Goal: Task Accomplishment & Management: Manage account settings

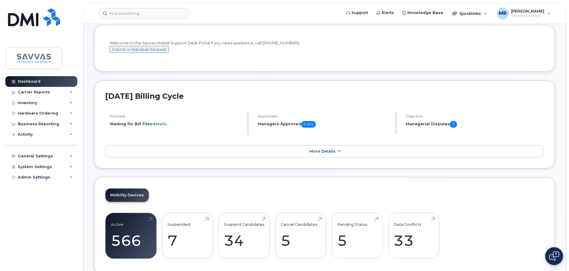
scroll to position [30, 0]
click at [127, 15] on input at bounding box center [144, 13] width 90 height 11
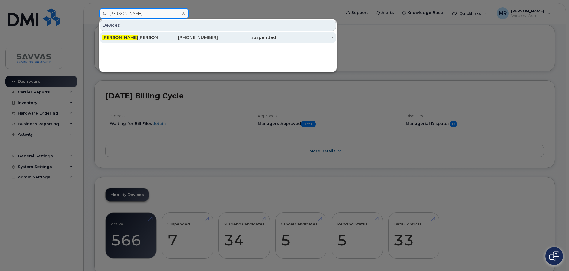
type input "luz"
click at [170, 39] on div "480-228-8374" at bounding box center [189, 38] width 58 height 6
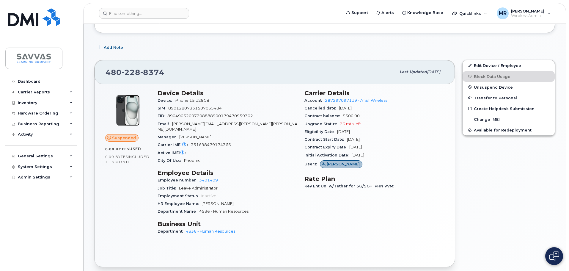
scroll to position [54, 0]
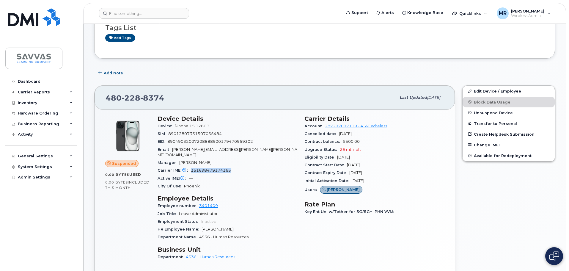
drag, startPoint x: 235, startPoint y: 166, endPoint x: 191, endPoint y: 165, distance: 44.0
click at [191, 167] on div "Carrier IMEI Carrier IMEI is reported during the last billing cycle or change o…" at bounding box center [228, 171] width 140 height 8
copy span "351698479174365"
click at [123, 15] on input at bounding box center [144, 13] width 90 height 11
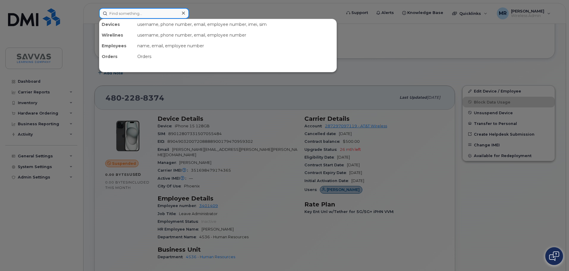
paste input "351698479174365"
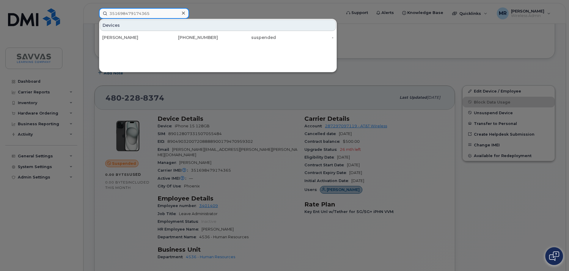
click at [160, 14] on input "351698479174365" at bounding box center [144, 13] width 90 height 11
click at [107, 80] on div at bounding box center [284, 135] width 569 height 271
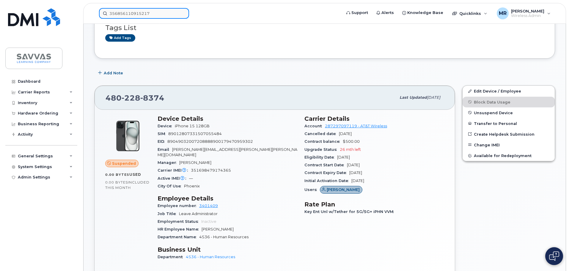
click at [156, 12] on input "356856110915217" at bounding box center [144, 13] width 90 height 11
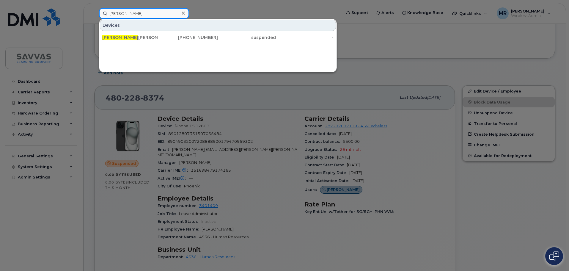
type input "luz"
click at [127, 30] on div "Devices" at bounding box center [218, 25] width 236 height 11
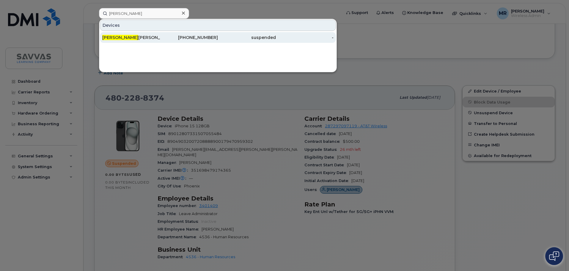
click at [131, 35] on div "LUZ RODRIGUEZ" at bounding box center [131, 38] width 58 height 6
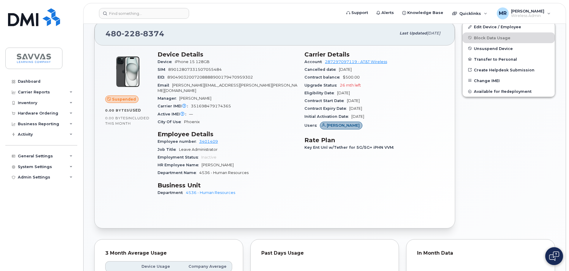
scroll to position [119, 0]
drag, startPoint x: 191, startPoint y: 100, endPoint x: 228, endPoint y: 104, distance: 37.1
click at [228, 104] on section "Device Details Device iPhone 15 128GB SIM 89012807331507055484 EID 890490320072…" at bounding box center [228, 87] width 140 height 75
click at [249, 110] on div "Active IMEI Active IMEI is refreshed daily with a delay of up to 48 hours follo…" at bounding box center [228, 114] width 140 height 8
click at [49, 90] on div "Carrier Reports" at bounding box center [41, 92] width 72 height 11
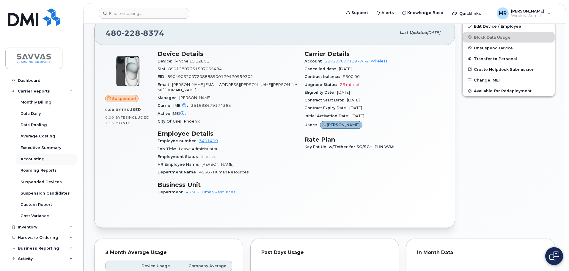
scroll to position [0, 0]
click at [65, 94] on div "Carrier Reports" at bounding box center [41, 92] width 72 height 11
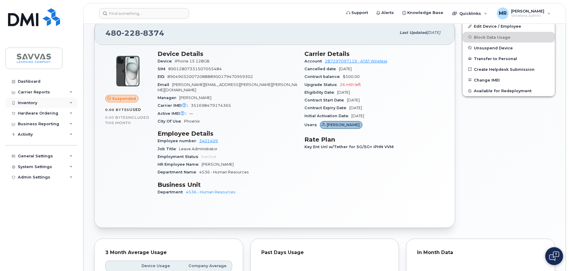
click at [43, 103] on div "Inventory" at bounding box center [41, 103] width 72 height 11
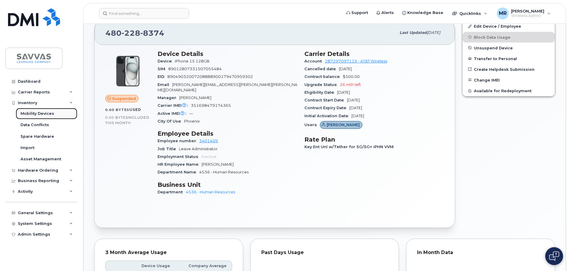
click at [46, 113] on div "Mobility Devices" at bounding box center [38, 113] width 34 height 5
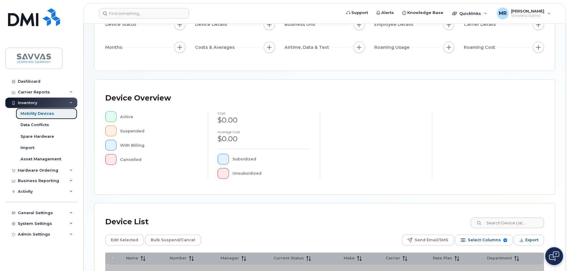
scroll to position [149, 0]
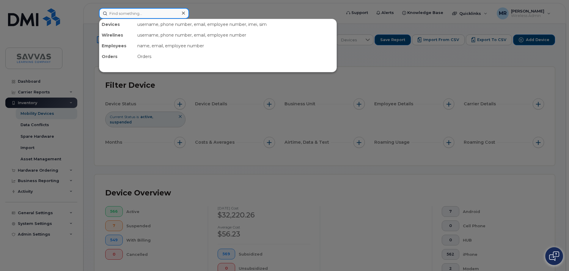
click at [162, 16] on input at bounding box center [144, 13] width 90 height 11
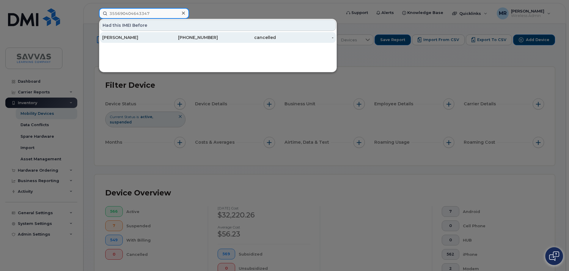
type input "355690404643347"
click at [151, 36] on div "AMY KALKENSTEIN" at bounding box center [131, 38] width 58 height 6
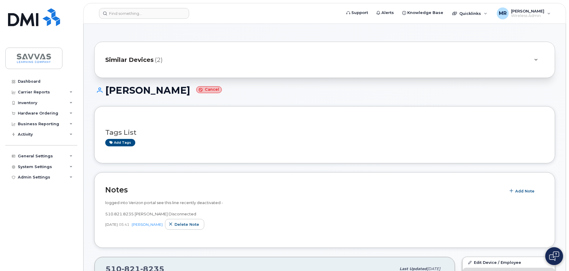
click at [184, 58] on div "Similar Devices (2)" at bounding box center [316, 60] width 422 height 14
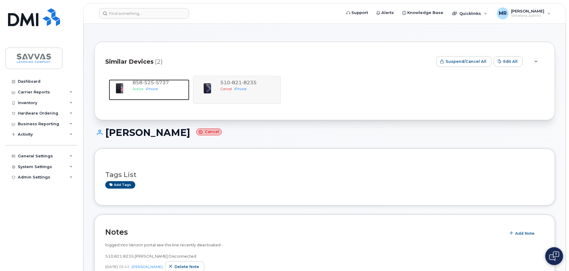
drag, startPoint x: 158, startPoint y: 87, endPoint x: 250, endPoint y: 87, distance: 92.2
click at [158, 87] on span "iPhone" at bounding box center [152, 89] width 12 height 4
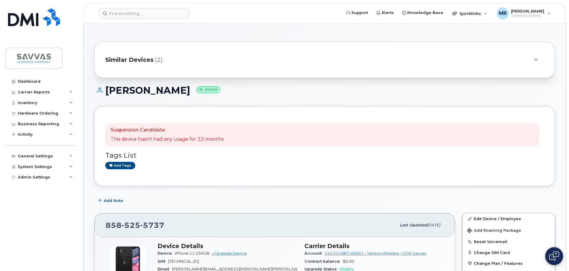
drag, startPoint x: 187, startPoint y: 91, endPoint x: 107, endPoint y: 89, distance: 80.3
click at [107, 89] on h1 "[PERSON_NAME] Active" at bounding box center [324, 90] width 461 height 10
copy h1 "[PERSON_NAME]"
click at [184, 52] on div "Similar Devices (2)" at bounding box center [324, 60] width 461 height 36
click at [203, 60] on div "Similar Devices (2)" at bounding box center [316, 60] width 422 height 14
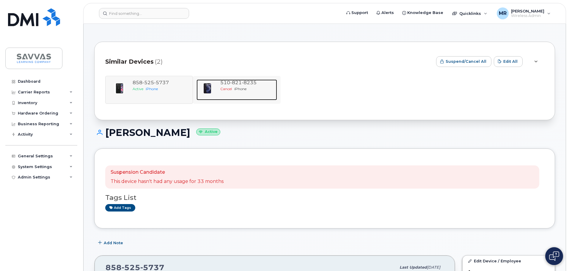
click at [267, 91] on div "Cancel iPhone" at bounding box center [247, 88] width 54 height 5
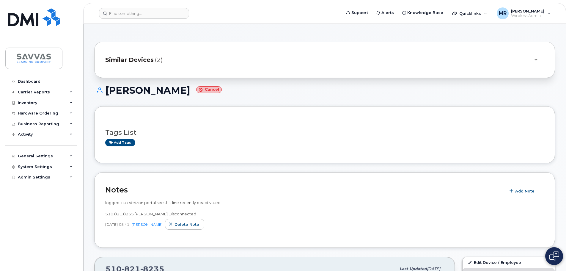
drag, startPoint x: 202, startPoint y: 90, endPoint x: 108, endPoint y: 92, distance: 94.0
click at [108, 92] on h1 "AMY KALKENSTEIN Cancel" at bounding box center [324, 90] width 461 height 10
copy h1 "AMY KALKENSTEIN"
click at [164, 72] on div "Similar Devices (2)" at bounding box center [324, 60] width 461 height 36
click at [168, 62] on div "Similar Devices (2)" at bounding box center [316, 60] width 422 height 14
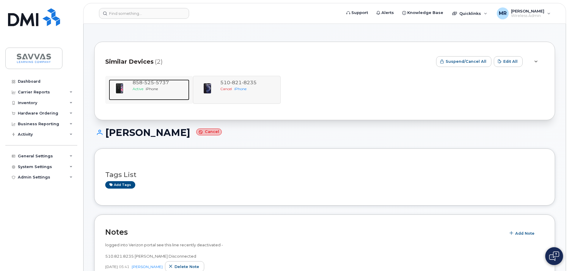
click at [151, 94] on div "858 525 5737 Active iPhone" at bounding box center [159, 89] width 59 height 21
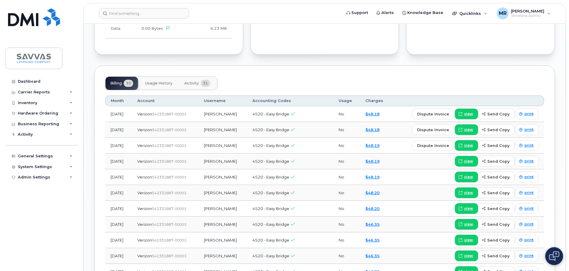
click at [187, 81] on span "Activity" at bounding box center [191, 83] width 15 height 5
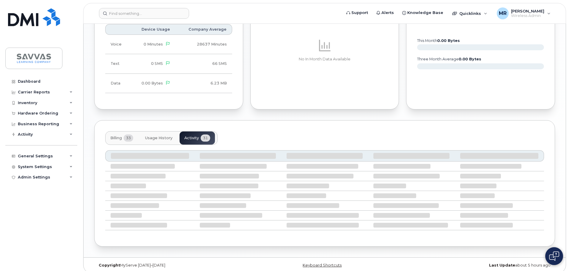
scroll to position [476, 0]
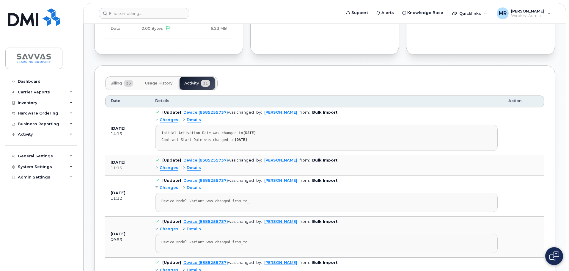
click at [156, 81] on span "Usage History" at bounding box center [158, 83] width 27 height 5
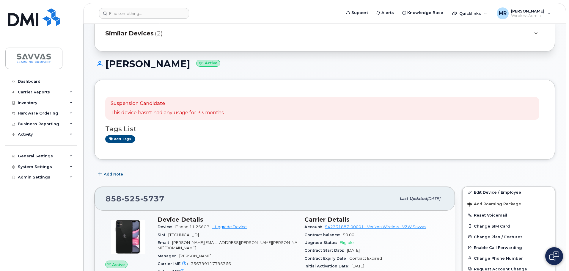
scroll to position [0, 0]
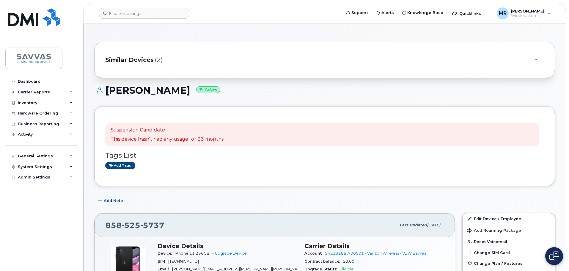
click at [133, 59] on span "Similar Devices" at bounding box center [129, 60] width 48 height 9
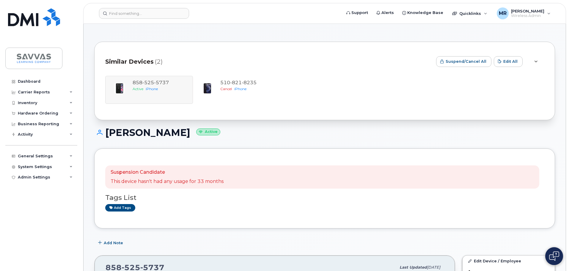
click at [157, 88] on div "858 525 5737 Active iPhone 510 821 8235 Cancel iPhone" at bounding box center [324, 90] width 439 height 28
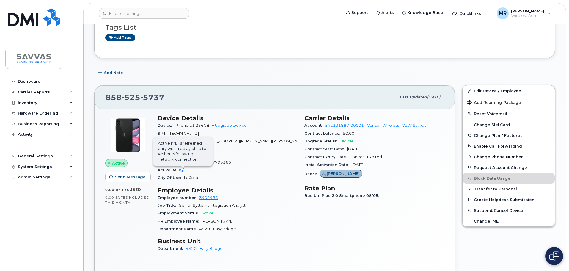
scroll to position [178, 0]
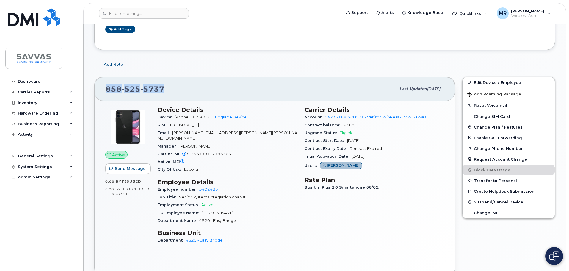
drag, startPoint x: 173, startPoint y: 85, endPoint x: 100, endPoint y: 87, distance: 73.2
click at [100, 87] on div "858 525 5737 Last updated May 07, 2025" at bounding box center [275, 89] width 361 height 24
copy span "858 525 5737"
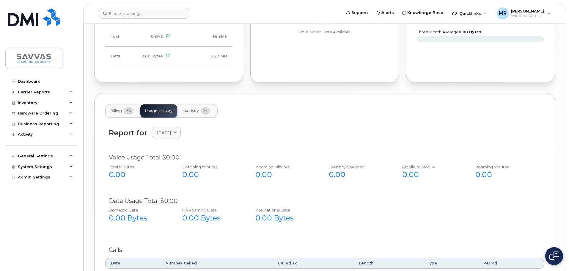
scroll to position [543, 0]
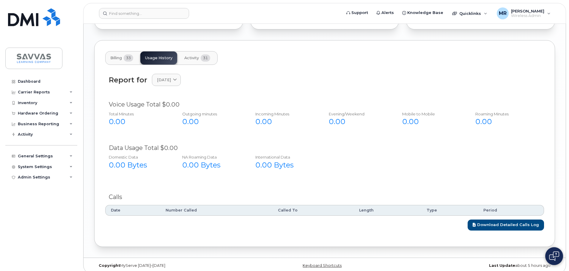
click at [185, 56] on span "Activity" at bounding box center [191, 58] width 15 height 5
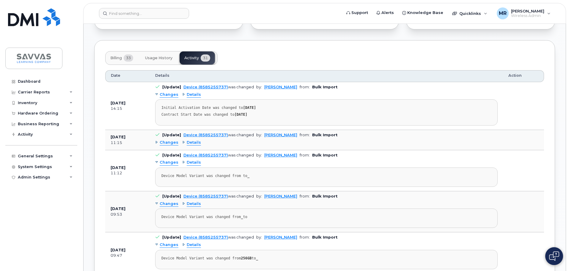
click at [157, 56] on span "Usage History" at bounding box center [158, 58] width 27 height 5
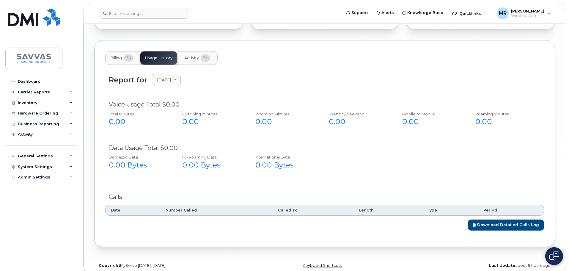
click at [187, 55] on button "Activity 31" at bounding box center [197, 57] width 35 height 13
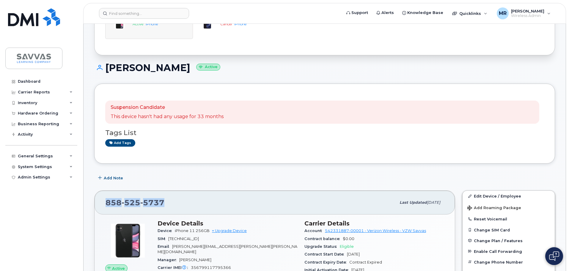
scroll to position [68, 0]
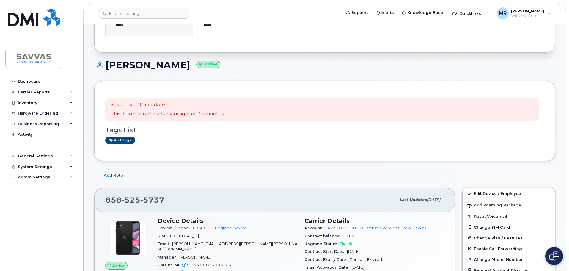
click at [475, 176] on div "Add Note" at bounding box center [324, 175] width 461 height 11
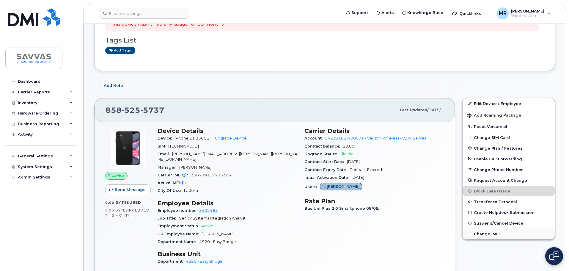
scroll to position [246, 0]
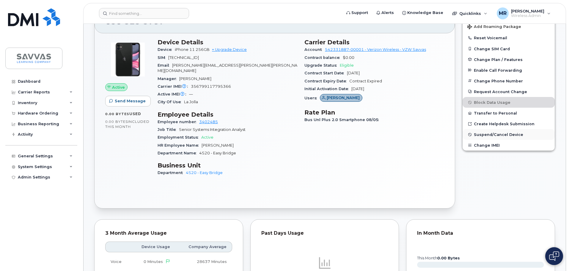
click at [511, 133] on span "Suspend/Cancel Device" at bounding box center [498, 134] width 49 height 4
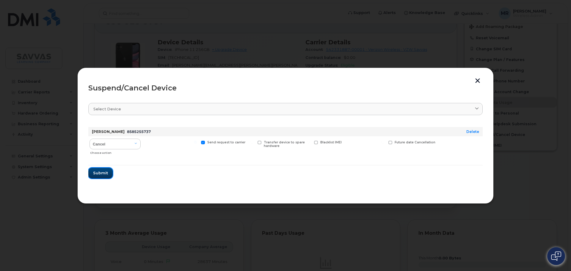
click at [103, 173] on span "Submit" at bounding box center [100, 173] width 15 height 6
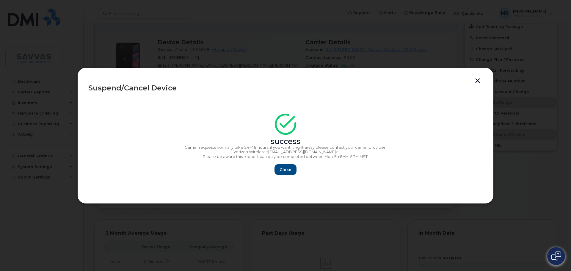
click at [474, 80] on button "button" at bounding box center [477, 81] width 9 height 6
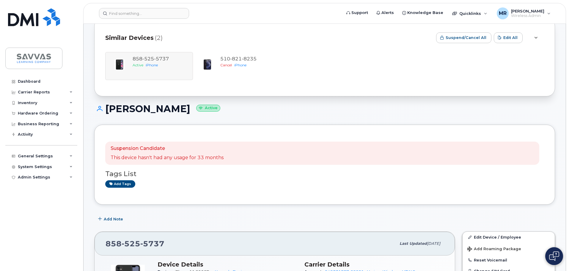
scroll to position [0, 0]
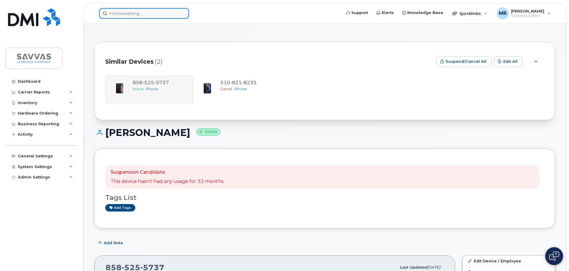
click at [161, 15] on input at bounding box center [144, 13] width 90 height 11
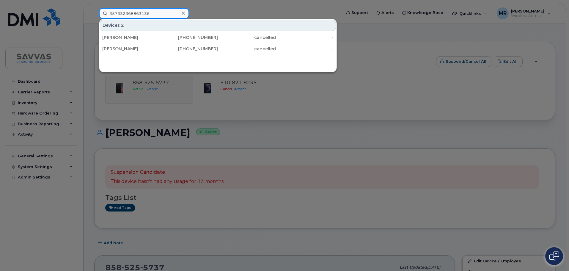
click at [151, 14] on input "357332368863136" at bounding box center [144, 13] width 90 height 11
click at [152, 14] on input "357332368863136" at bounding box center [144, 13] width 90 height 11
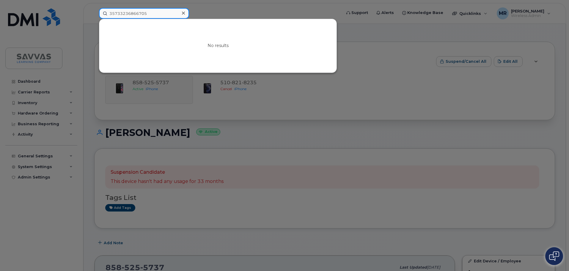
click at [152, 14] on input "35733236866705" at bounding box center [144, 13] width 90 height 11
paste input "863136"
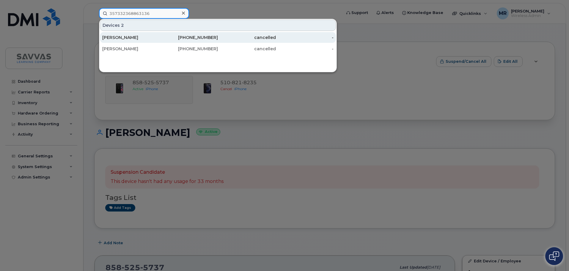
type input "357332368863136"
click at [161, 36] on div "703-431-1702" at bounding box center [189, 38] width 58 height 6
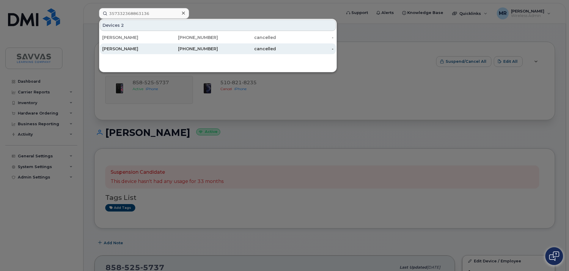
click at [120, 49] on div "JOHN DAVIS" at bounding box center [131, 49] width 58 height 6
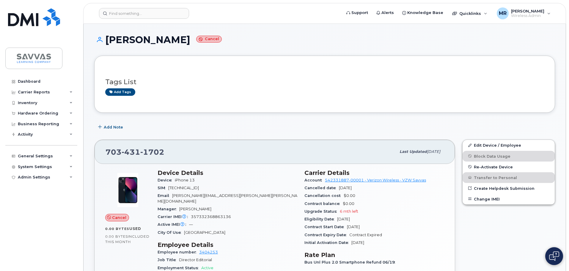
click at [169, 152] on div "703 431 1702" at bounding box center [251, 151] width 291 height 12
drag, startPoint x: 228, startPoint y: 40, endPoint x: 107, endPoint y: 42, distance: 120.2
click at [107, 42] on h1 "KRISTIN KINNEY HAINES Cancel" at bounding box center [324, 40] width 461 height 10
copy h1 "KRISTIN KINNEY HAINES"
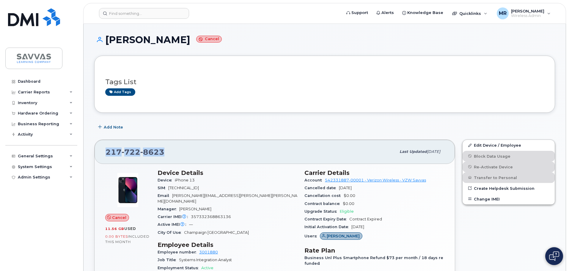
drag, startPoint x: 166, startPoint y: 154, endPoint x: 88, endPoint y: 151, distance: 77.4
drag, startPoint x: 169, startPoint y: 42, endPoint x: 106, endPoint y: 40, distance: 62.8
click at [106, 40] on h1 "[PERSON_NAME]" at bounding box center [324, 40] width 461 height 10
copy h1 "[PERSON_NAME]"
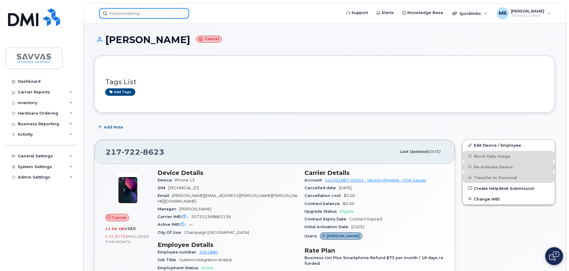
click at [134, 14] on input at bounding box center [144, 13] width 90 height 11
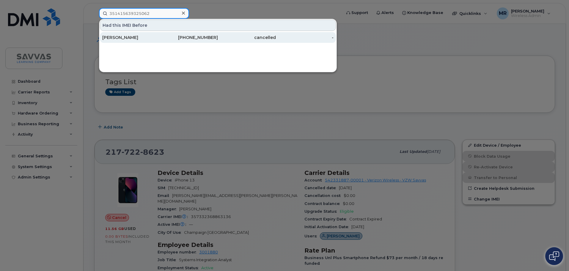
type input "351415639325062"
click at [160, 34] on div "[PERSON_NAME]" at bounding box center [189, 37] width 58 height 11
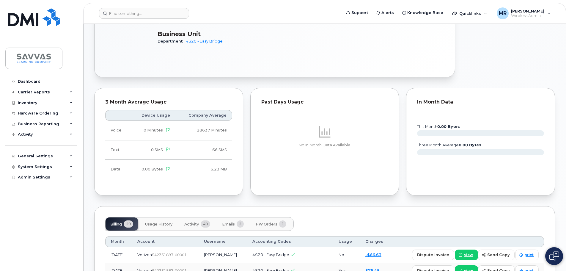
scroll to position [387, 0]
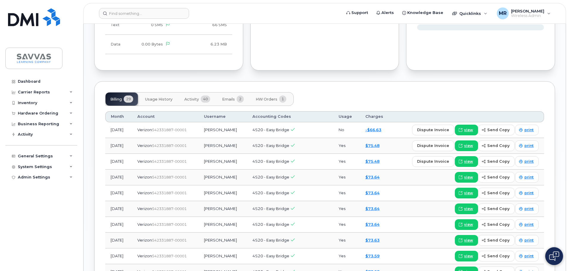
click at [262, 97] on span "HW Orders" at bounding box center [267, 99] width 22 height 5
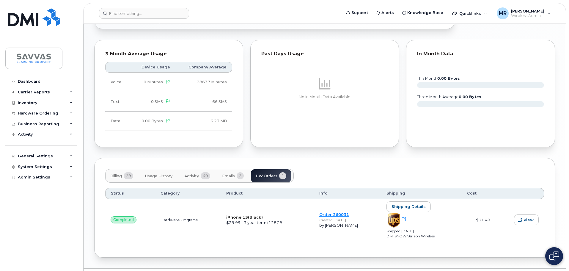
scroll to position [321, 0]
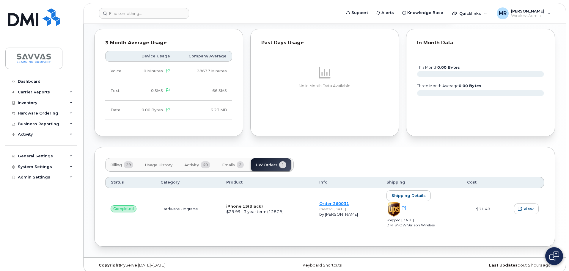
click at [236, 159] on button "Emails 2" at bounding box center [232, 164] width 31 height 13
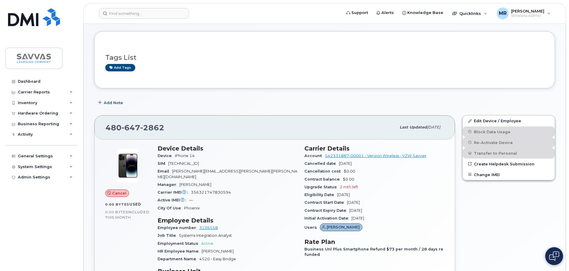
scroll to position [0, 0]
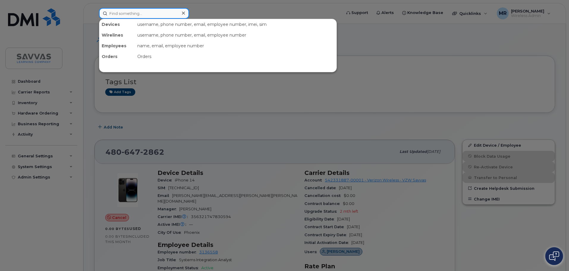
click at [141, 15] on input at bounding box center [144, 13] width 90 height 11
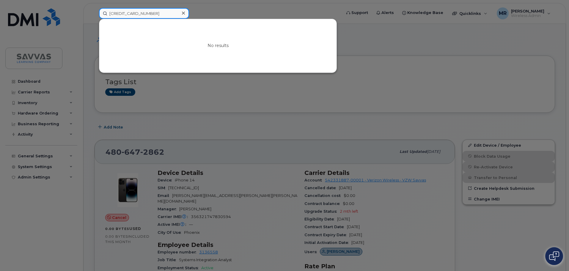
drag, startPoint x: 115, startPoint y: 14, endPoint x: 126, endPoint y: 13, distance: 10.7
click at [126, 13] on input "3568683118271106" at bounding box center [144, 13] width 90 height 11
click at [125, 15] on input "3568683118271106" at bounding box center [144, 13] width 90 height 11
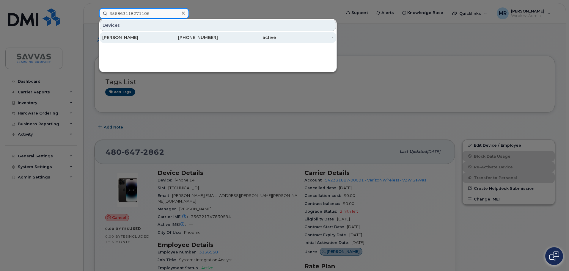
type input "356863118271106"
click at [160, 35] on div "SHERI JOLCOVER" at bounding box center [189, 37] width 58 height 11
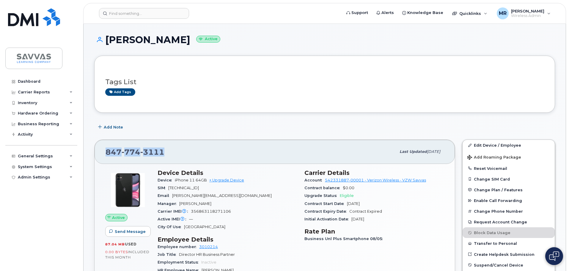
drag, startPoint x: 170, startPoint y: 153, endPoint x: 107, endPoint y: 156, distance: 62.5
click at [107, 156] on div "[PHONE_NUMBER]" at bounding box center [251, 151] width 291 height 12
copy span "[PHONE_NUMBER]"
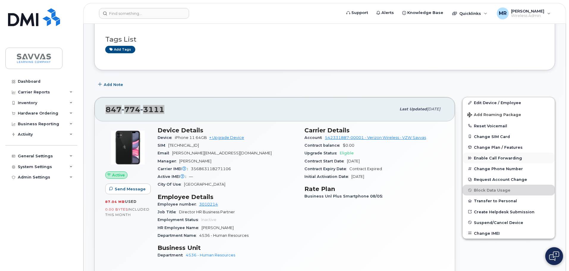
scroll to position [119, 0]
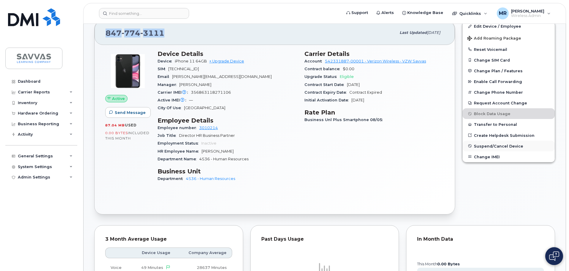
click at [505, 148] on span "Suspend/Cancel Device" at bounding box center [498, 146] width 49 height 4
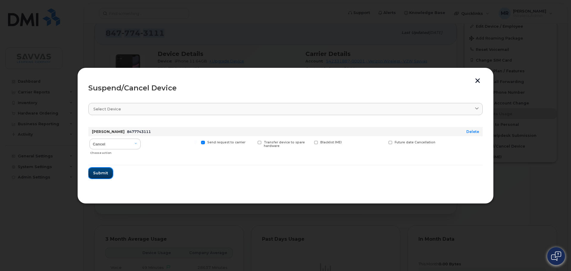
click at [97, 177] on button "Submit" at bounding box center [100, 173] width 24 height 11
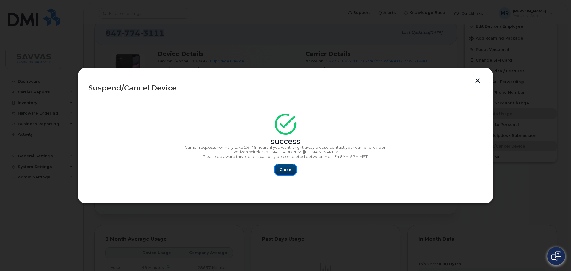
click at [286, 172] on span "Close" at bounding box center [286, 170] width 12 height 6
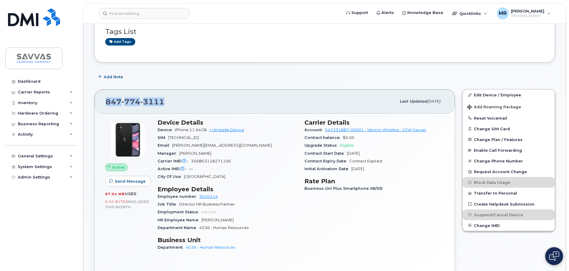
scroll to position [0, 0]
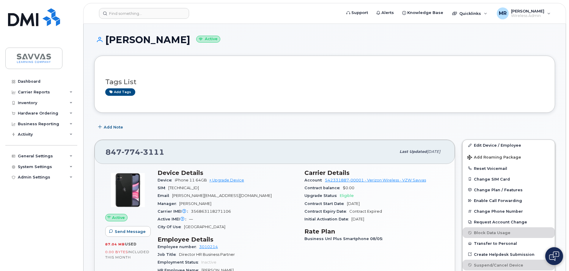
click at [265, 40] on h1 "SHERI JOLCOVER Active" at bounding box center [324, 40] width 461 height 10
click at [137, 14] on input at bounding box center [144, 13] width 90 height 11
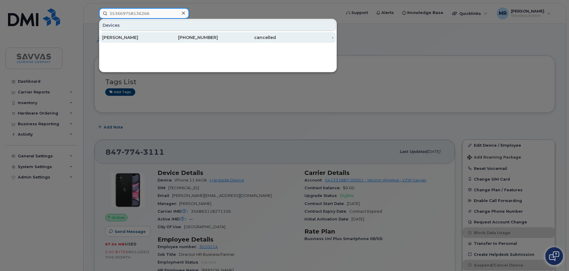
type input "353669758136266"
click at [180, 38] on div "617-470-8661" at bounding box center [189, 38] width 58 height 6
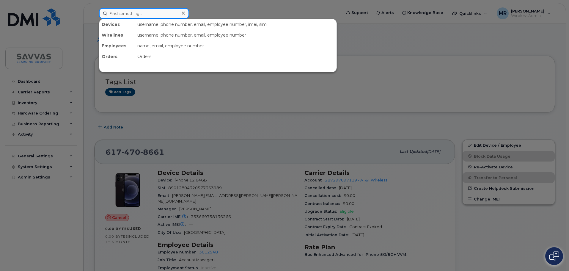
click at [125, 10] on input at bounding box center [144, 13] width 90 height 11
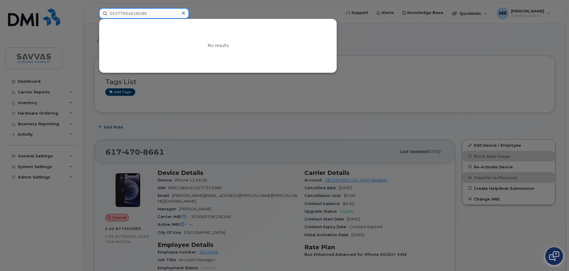
type input "35377934618180"
click at [183, 13] on icon at bounding box center [183, 13] width 3 height 5
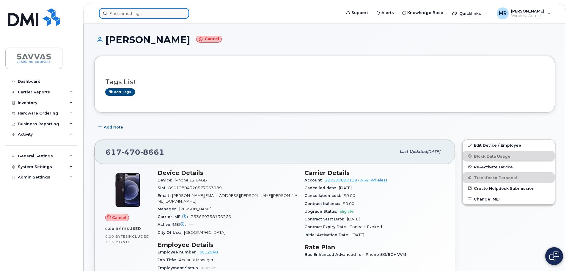
click at [183, 13] on div at bounding box center [144, 13] width 90 height 11
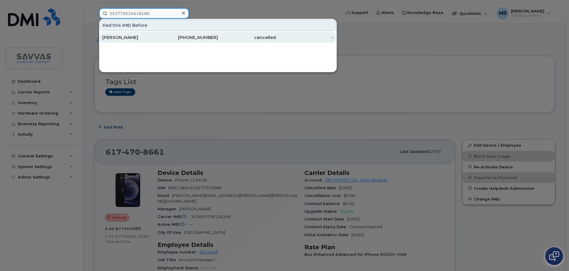
type input "353779334618180"
click at [158, 38] on div "CATHERINE FLATLEY" at bounding box center [131, 38] width 58 height 6
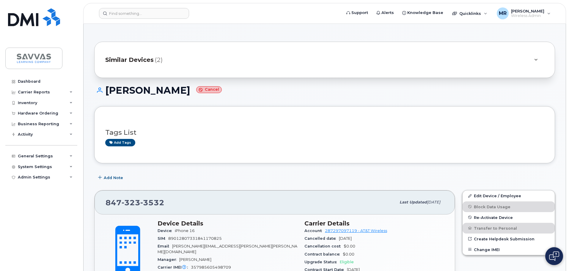
click at [166, 64] on div "Similar Devices (2)" at bounding box center [316, 60] width 422 height 14
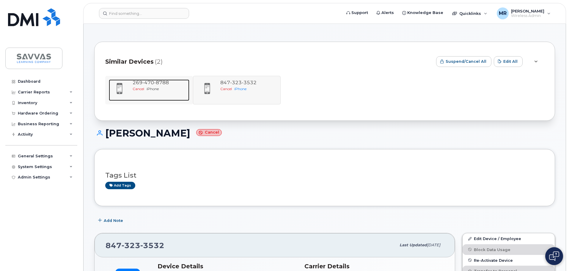
click at [167, 88] on div "Cancel iPhone" at bounding box center [160, 88] width 54 height 5
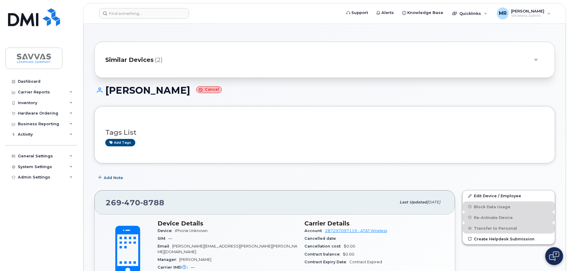
click at [181, 62] on div "Similar Devices (2)" at bounding box center [316, 60] width 422 height 14
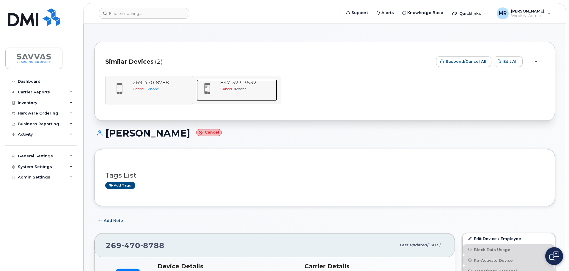
click at [243, 91] on span "iPhone" at bounding box center [240, 89] width 12 height 4
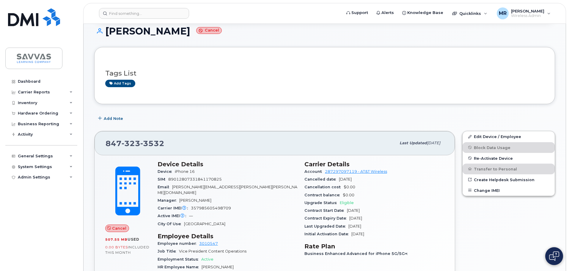
scroll to position [59, 0]
drag, startPoint x: 170, startPoint y: 146, endPoint x: 104, endPoint y: 145, distance: 66.0
click at [104, 145] on div "[PHONE_NUMBER] Last updated [DATE]" at bounding box center [275, 143] width 361 height 24
copy span "[PHONE_NUMBER]"
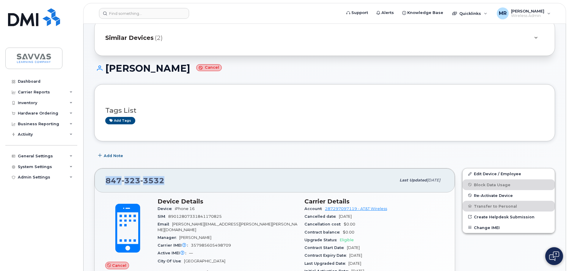
scroll to position [0, 0]
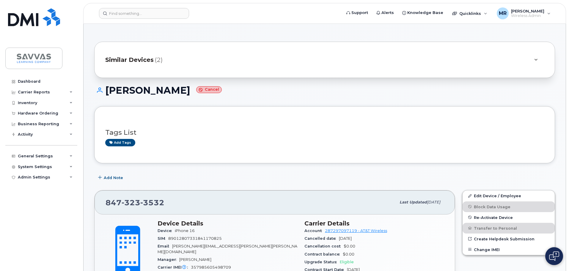
click at [190, 60] on div "Similar Devices (2)" at bounding box center [316, 60] width 422 height 14
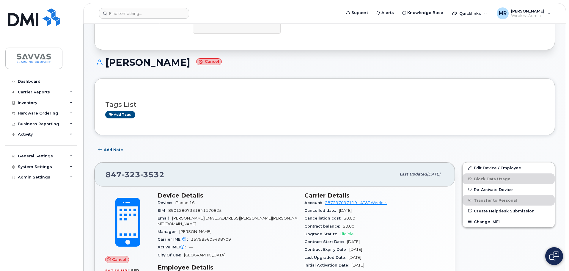
scroll to position [149, 0]
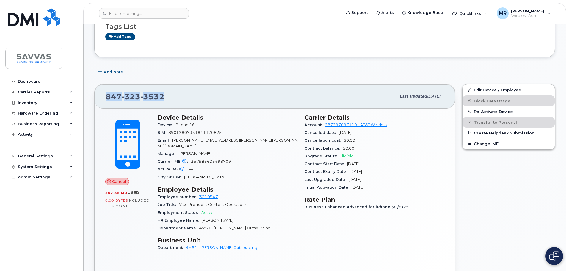
drag, startPoint x: 171, startPoint y: 92, endPoint x: 105, endPoint y: 97, distance: 66.0
click at [105, 97] on div "[PHONE_NUMBER] Last updated [DATE]" at bounding box center [275, 96] width 361 height 24
copy span "[PHONE_NUMBER]"
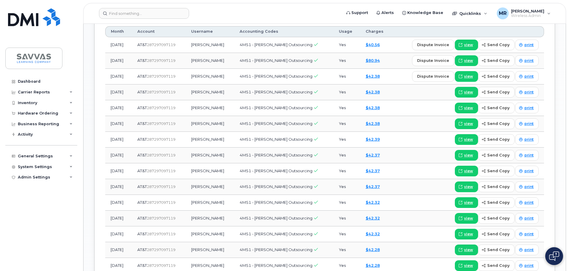
scroll to position [327, 0]
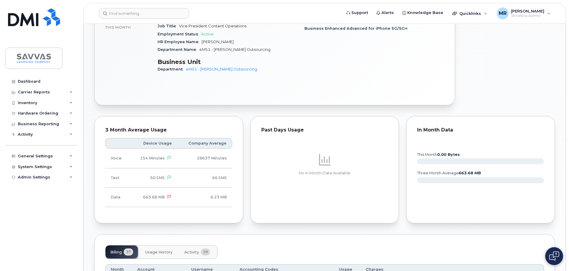
click at [191, 250] on span "Activity" at bounding box center [191, 252] width 15 height 5
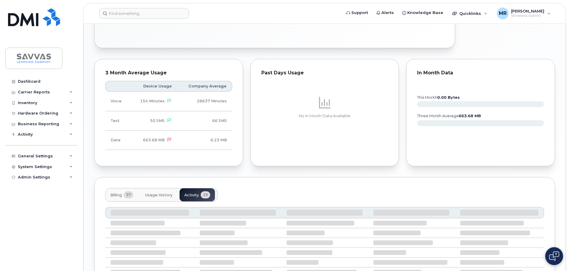
scroll to position [441, 0]
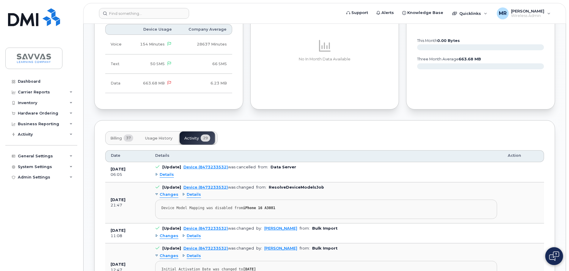
click at [164, 136] on button "Usage History" at bounding box center [158, 137] width 37 height 13
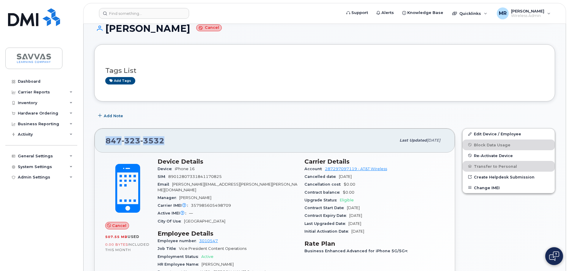
scroll to position [0, 0]
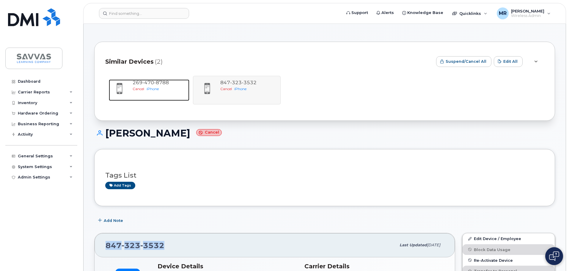
drag, startPoint x: 174, startPoint y: 87, endPoint x: 197, endPoint y: 87, distance: 22.6
click at [174, 87] on div "Cancel iPhone" at bounding box center [160, 88] width 54 height 5
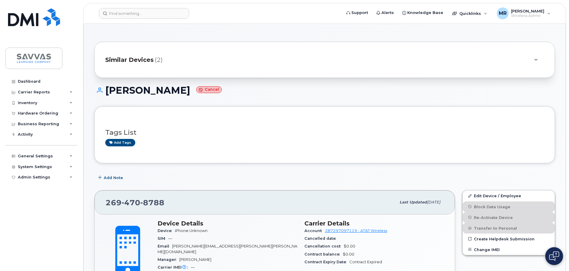
click at [173, 58] on div "Similar Devices (2)" at bounding box center [316, 60] width 422 height 14
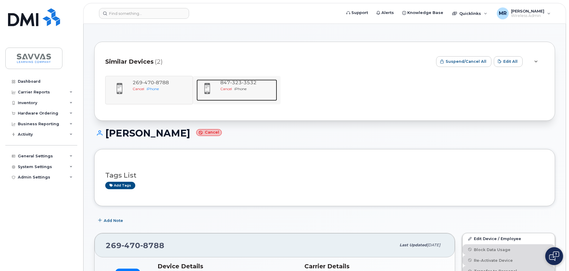
click at [257, 87] on div "Cancel iPhone" at bounding box center [247, 88] width 54 height 5
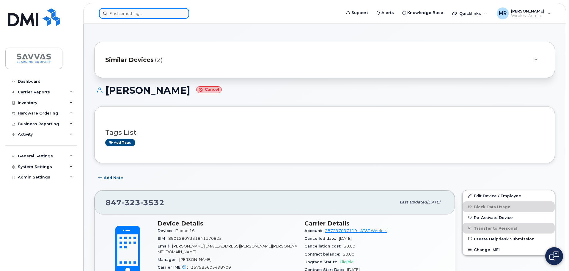
click at [171, 11] on input at bounding box center [144, 13] width 90 height 11
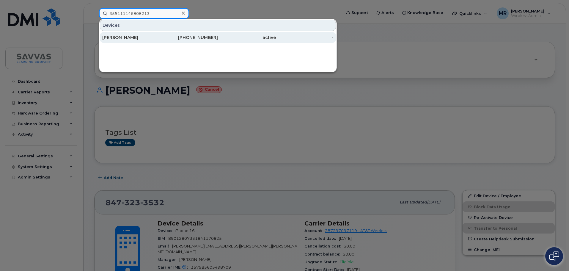
type input "355111146808213"
click at [172, 36] on div "[PHONE_NUMBER]" at bounding box center [189, 38] width 58 height 6
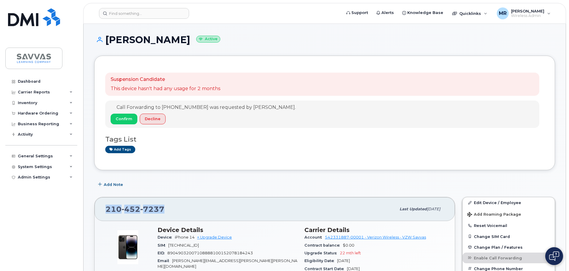
drag, startPoint x: 175, startPoint y: 209, endPoint x: 90, endPoint y: 196, distance: 85.7
copy span "210 452 7237"
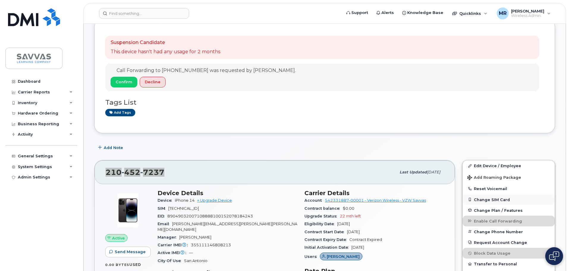
scroll to position [59, 0]
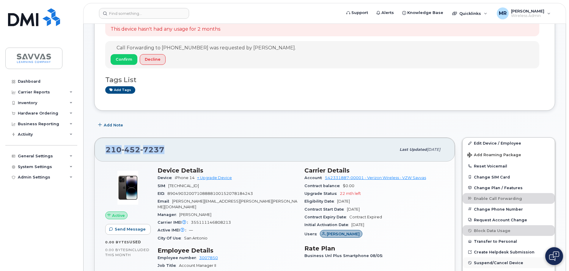
click at [508, 264] on span "Suspend/Cancel Device" at bounding box center [498, 263] width 49 height 4
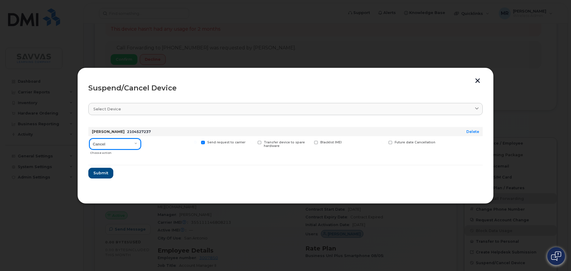
click at [123, 145] on select "Cancel Suspend - Reduced Rate Suspend - Full Rate Suspend - Lost Device/Stolen …" at bounding box center [115, 144] width 51 height 11
select select "[object Object]"
click at [90, 139] on select "Cancel Suspend - Reduced Rate Suspend - Full Rate Suspend - Lost Device/Stolen …" at bounding box center [115, 144] width 51 height 11
click at [146, 142] on span at bounding box center [147, 143] width 4 height 4
click at [140, 142] on input "Available for new activations/redeployments" at bounding box center [138, 142] width 3 height 3
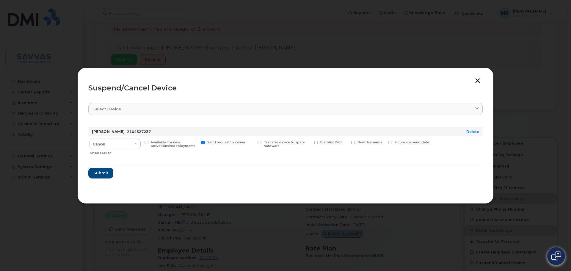
checkbox input "true"
click at [95, 176] on button "Submit" at bounding box center [100, 173] width 24 height 11
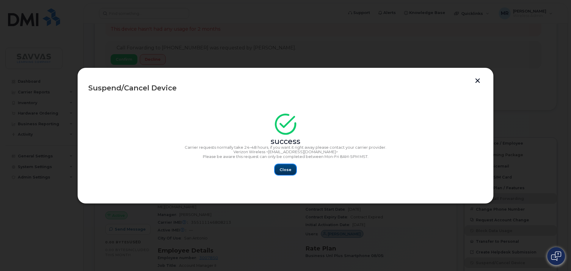
click at [287, 173] on button "Close" at bounding box center [285, 169] width 21 height 11
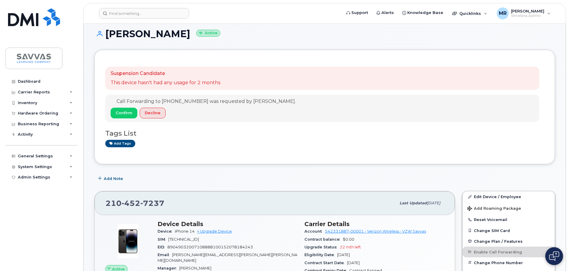
scroll to position [0, 0]
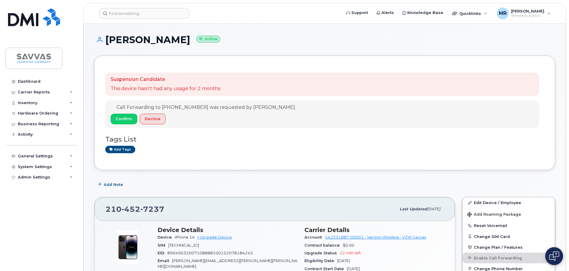
drag, startPoint x: 256, startPoint y: 43, endPoint x: 103, endPoint y: 43, distance: 153.2
click at [103, 43] on h1 "KATHY TOUCHSTONE-BECKER Active" at bounding box center [324, 40] width 461 height 10
copy h1 "[PERSON_NAME]"
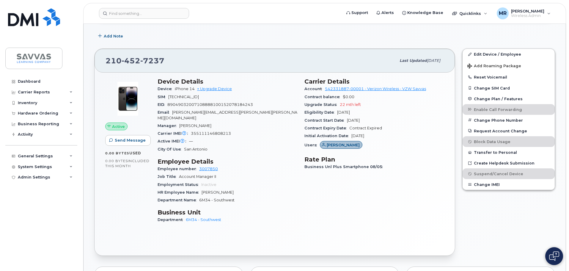
scroll to position [149, 0]
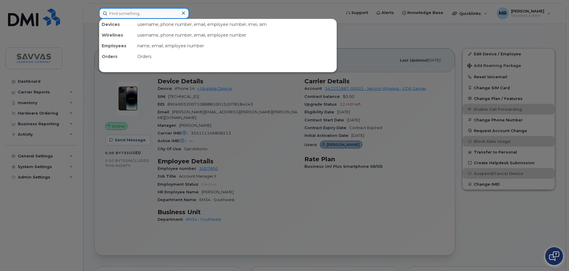
click at [151, 14] on input at bounding box center [144, 13] width 90 height 11
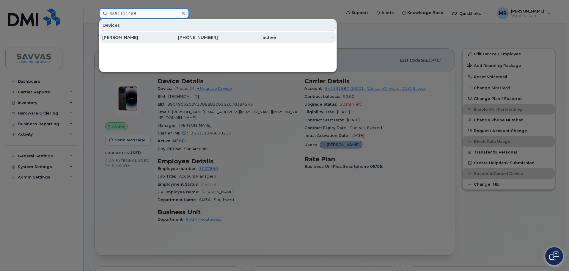
type input "3551111468"
click at [164, 40] on div "210-452-7237" at bounding box center [189, 38] width 58 height 6
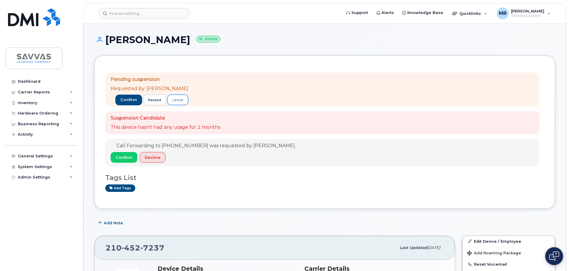
click at [183, 100] on div "cancel" at bounding box center [178, 99] width 11 height 5
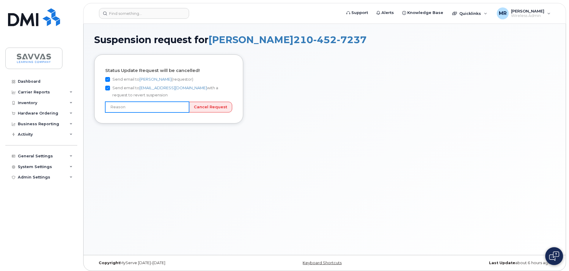
click at [165, 106] on input "text" at bounding box center [147, 107] width 84 height 11
type input "User still using device"
click at [186, 106] on input "User still using device" at bounding box center [147, 107] width 84 height 11
click at [181, 107] on input "User still using device" at bounding box center [147, 107] width 84 height 11
click at [182, 107] on input "User still using device" at bounding box center [147, 107] width 84 height 11
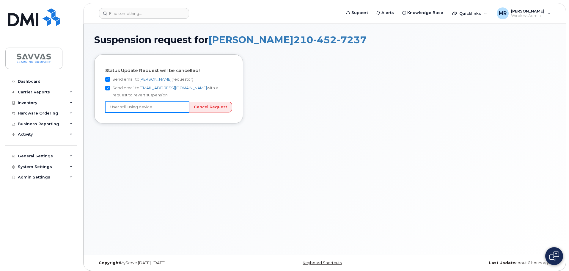
click at [184, 106] on input "User still using device" at bounding box center [147, 107] width 84 height 11
click at [204, 108] on input "Cancel Request" at bounding box center [210, 107] width 43 height 11
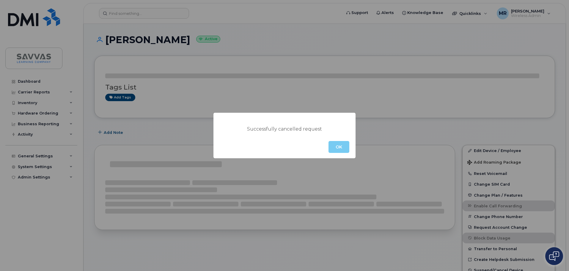
click at [340, 147] on button "OK" at bounding box center [339, 147] width 21 height 12
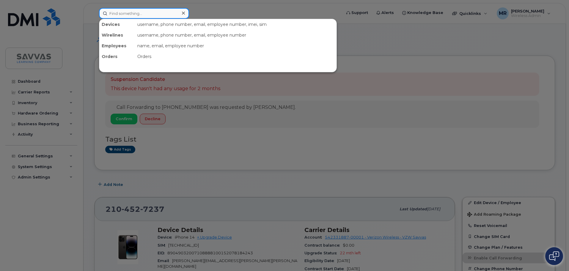
click at [150, 12] on input at bounding box center [144, 13] width 90 height 11
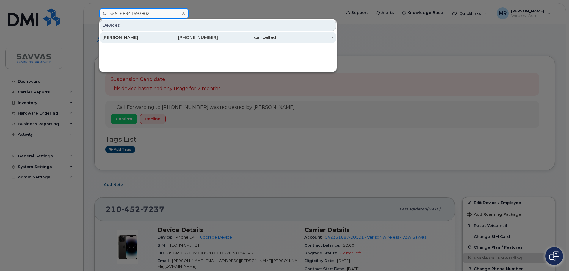
type input "355168941693802"
click at [160, 42] on div "[PERSON_NAME]" at bounding box center [189, 37] width 58 height 11
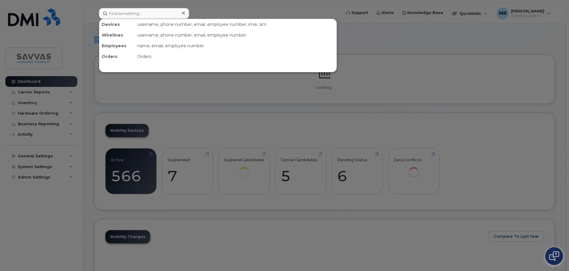
click at [160, 17] on input at bounding box center [144, 13] width 90 height 11
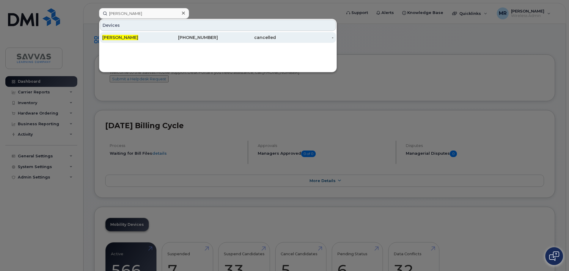
type input "Kristin Kinney Haines"
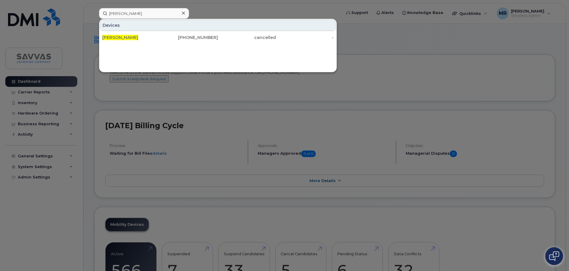
drag, startPoint x: 168, startPoint y: 41, endPoint x: 164, endPoint y: 3, distance: 38.7
click at [218, 41] on div "703-431-1702" at bounding box center [247, 37] width 58 height 11
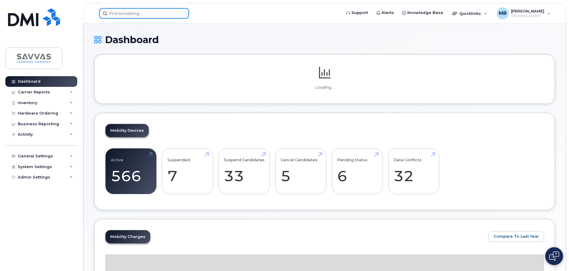
click at [147, 12] on input at bounding box center [144, 13] width 90 height 11
paste input "[PERSON_NAME]."
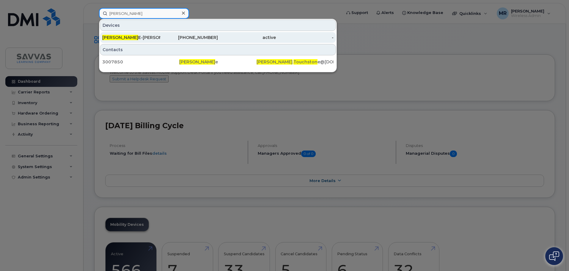
type input "[PERSON_NAME]"
click at [165, 37] on div "[PHONE_NUMBER]" at bounding box center [189, 38] width 58 height 6
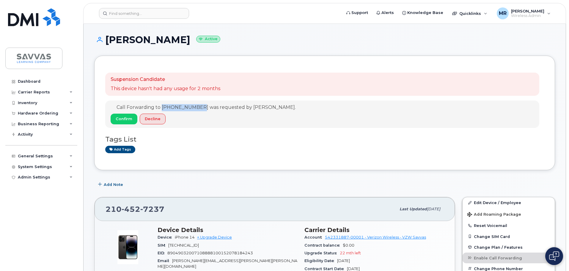
drag, startPoint x: 199, startPoint y: 107, endPoint x: 163, endPoint y: 106, distance: 36.6
click at [163, 106] on span "Call Forwarding to [PHONE_NUMBER] was requested by [PERSON_NAME]." at bounding box center [206, 107] width 179 height 6
copy span "[PHONE_NUMBER]"
